Goal: Navigation & Orientation: Find specific page/section

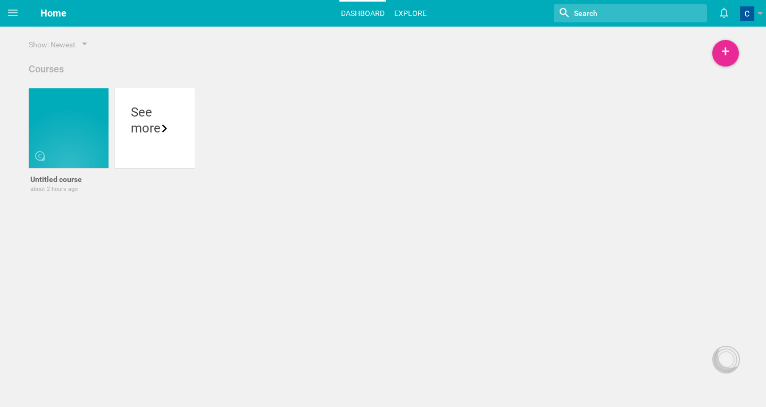
click at [409, 16] on link "Explore" at bounding box center [410, 13] width 36 height 23
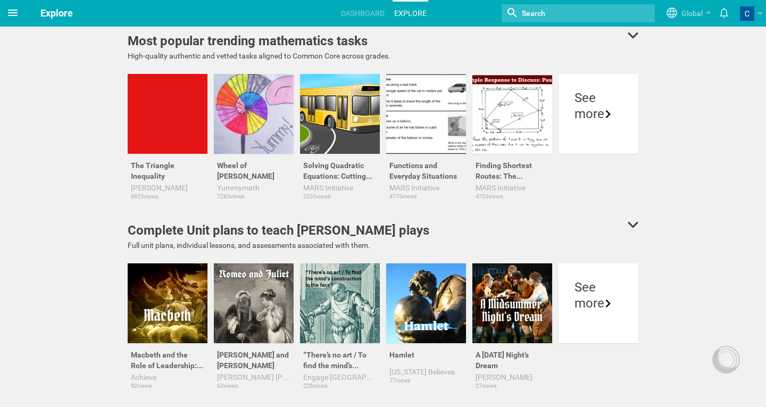
click at [12, 11] on icon at bounding box center [13, 13] width 10 height 6
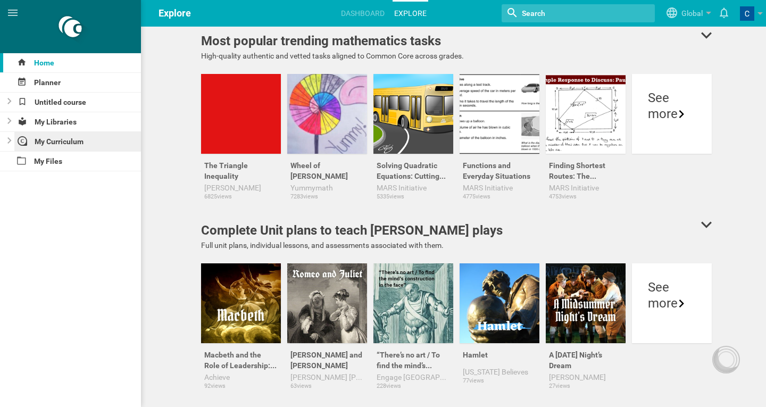
click at [49, 145] on div "My Curriculum" at bounding box center [77, 141] width 127 height 19
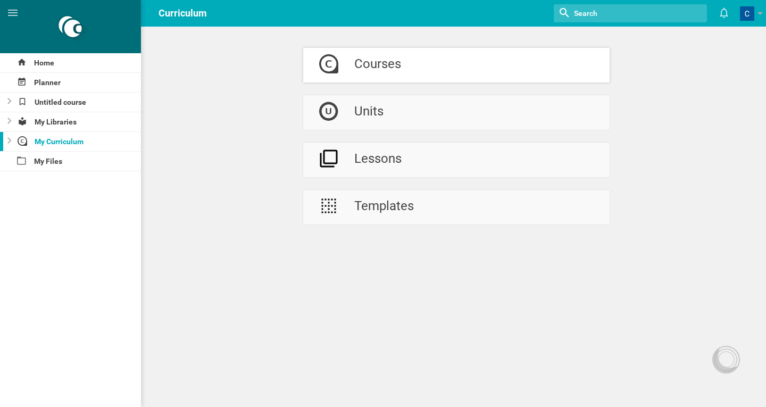
click at [380, 68] on div "Courses" at bounding box center [377, 65] width 47 height 35
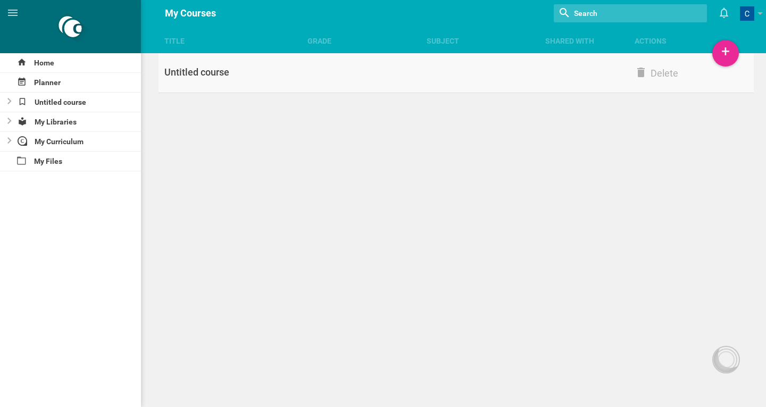
click at [198, 73] on div "Untitled course" at bounding box center [232, 72] width 149 height 13
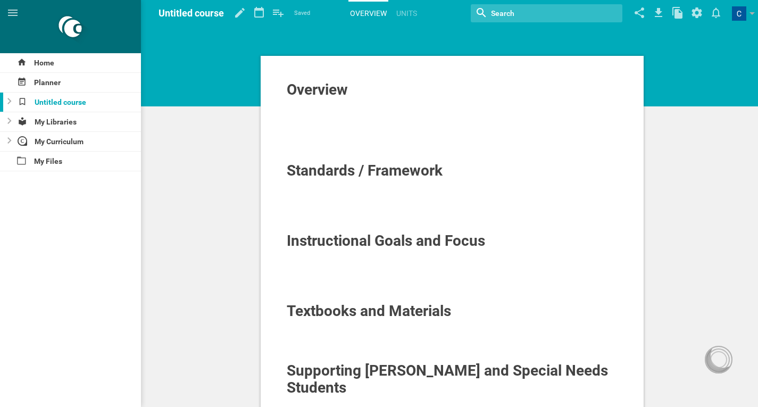
click at [362, 96] on div "Overview" at bounding box center [452, 89] width 331 height 17
click at [226, 149] on div "Overview Standards / Framework Instructional Goals and Focus Textbooks and Mate…" at bounding box center [452, 372] width 612 height 744
